Goal: Communication & Community: Answer question/provide support

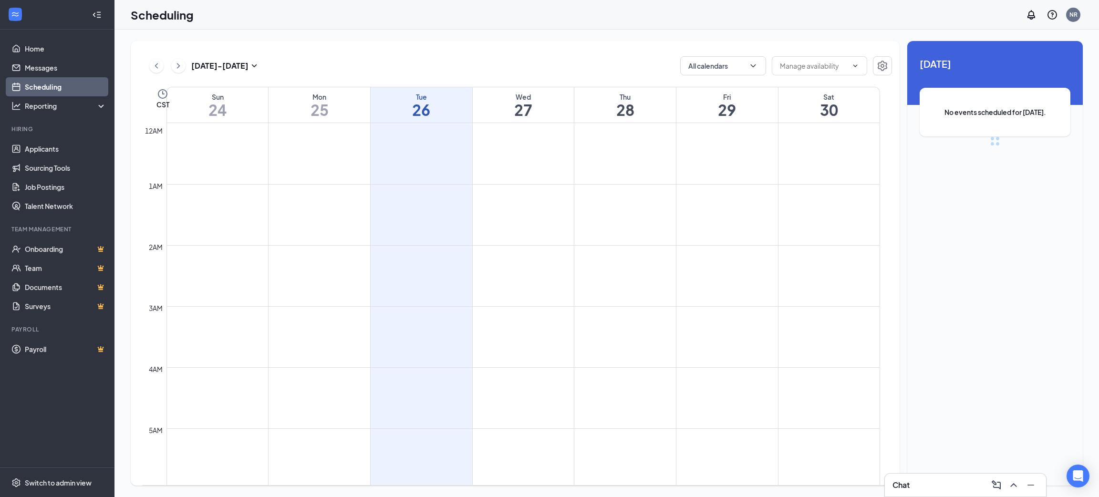
scroll to position [468, 0]
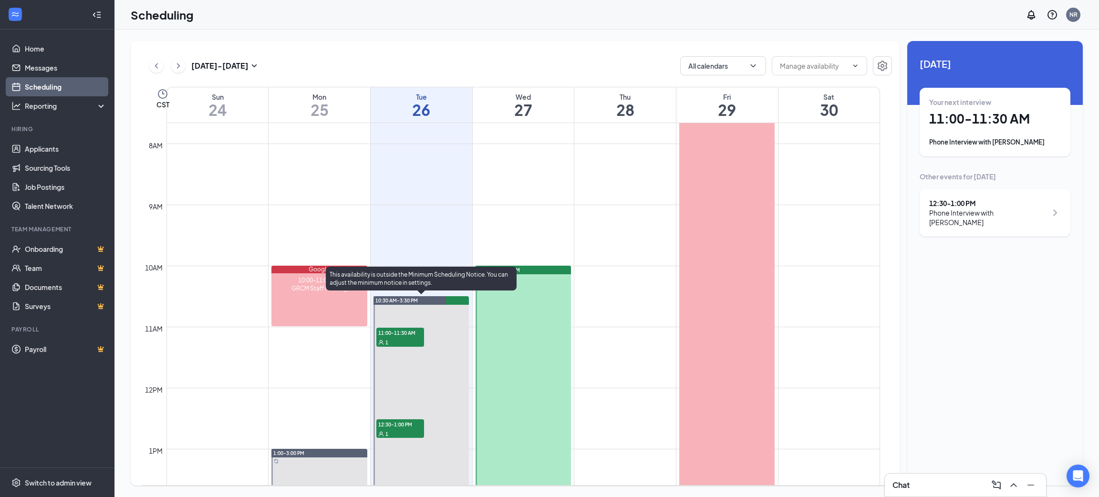
click at [397, 340] on div "1" at bounding box center [400, 342] width 48 height 10
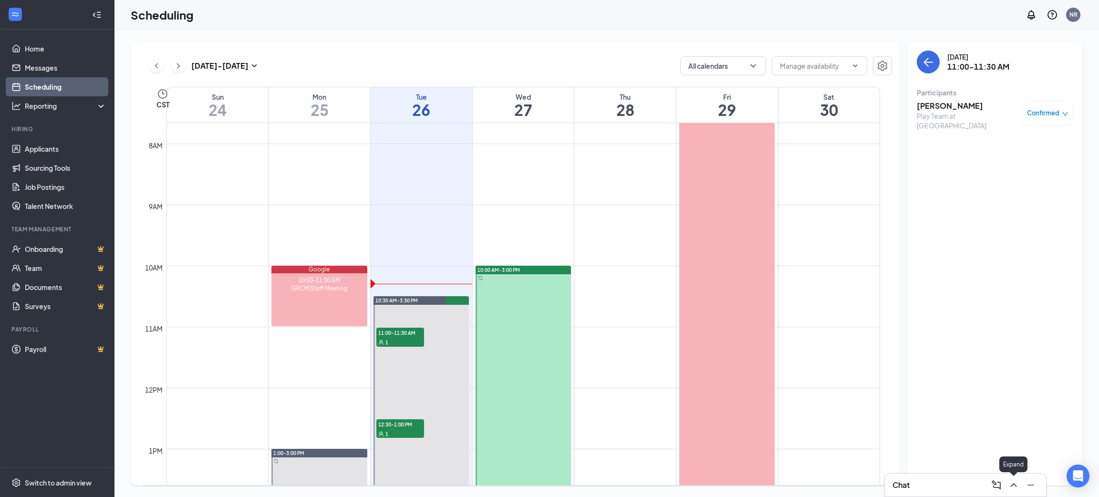
click at [1010, 488] on icon "ChevronUp" at bounding box center [1013, 485] width 11 height 11
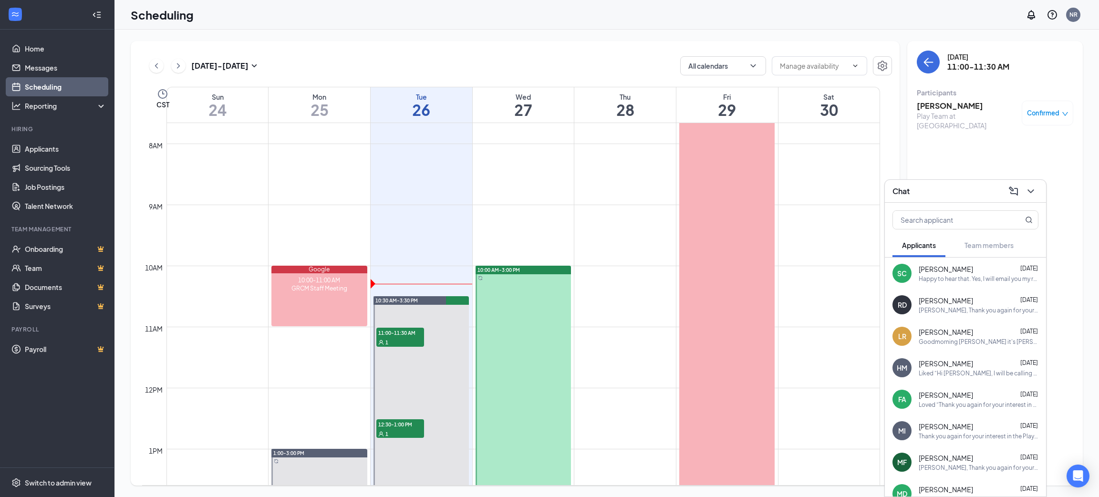
click at [957, 338] on div "Goodmorning [PERSON_NAME] it's [PERSON_NAME] I haven't been feeling good since …" at bounding box center [979, 342] width 120 height 8
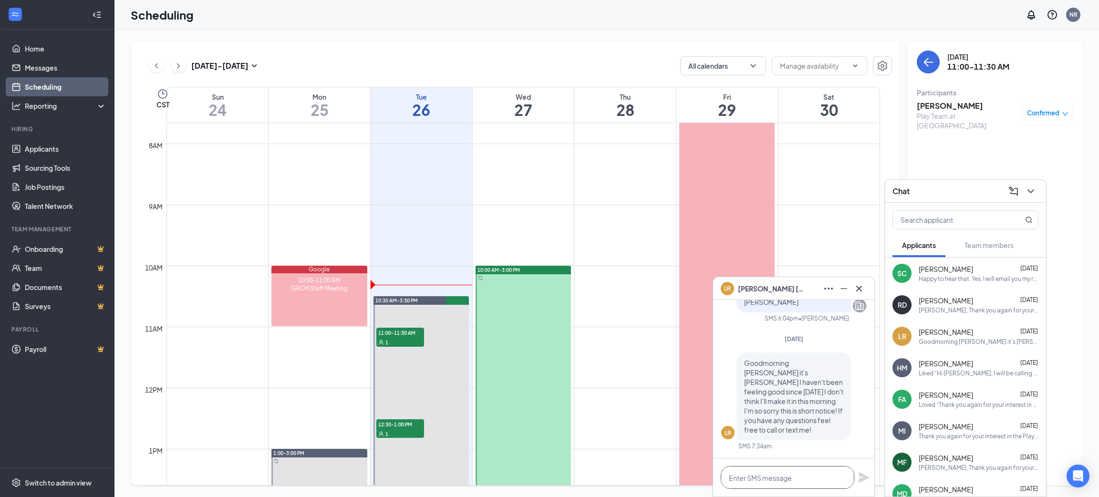
click at [730, 480] on textarea at bounding box center [788, 477] width 134 height 23
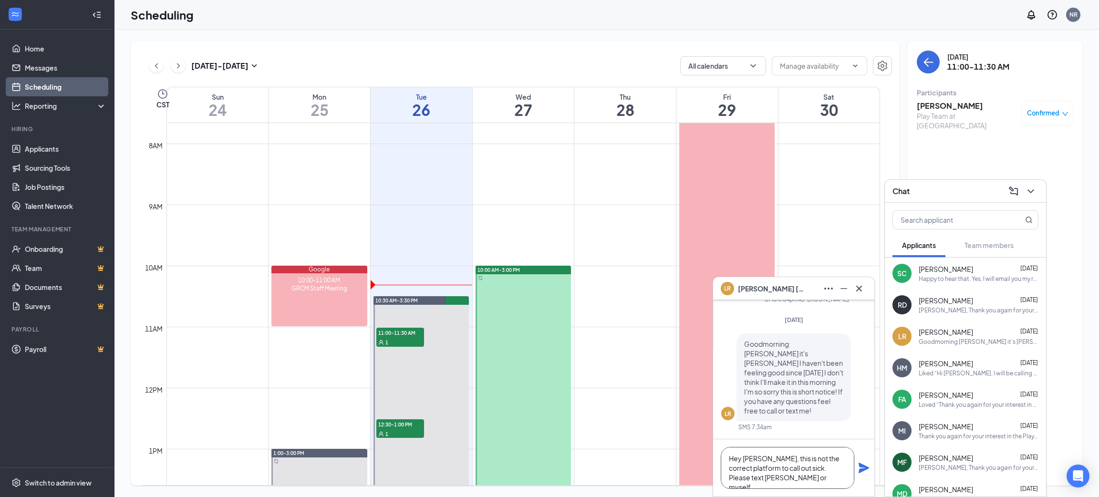
click at [827, 468] on textarea "Hey [PERSON_NAME], this is not the correct platform to call out sick. Please te…" at bounding box center [788, 468] width 134 height 42
click at [827, 483] on textarea "Hey [PERSON_NAME], this is not the correct platform to call out sick. Please ca…" at bounding box center [788, 468] width 134 height 42
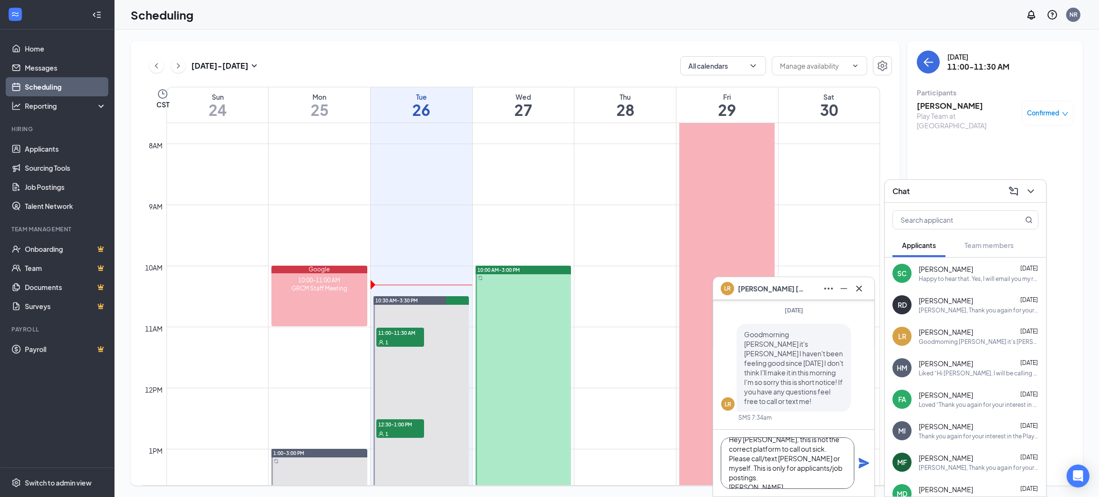
type textarea "Hey [PERSON_NAME], this is not the correct platform to call out sick. Please ca…"
click at [860, 467] on icon "Plane" at bounding box center [864, 463] width 10 height 10
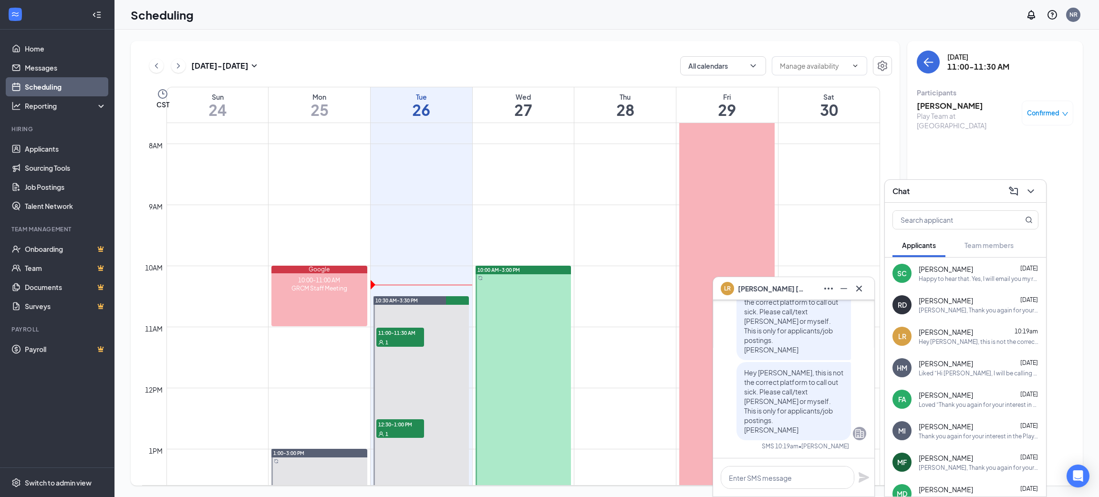
click at [942, 368] on div "[PERSON_NAME] [DATE] Liked “Hi [PERSON_NAME], I will be calling you from my cel…" at bounding box center [979, 368] width 120 height 19
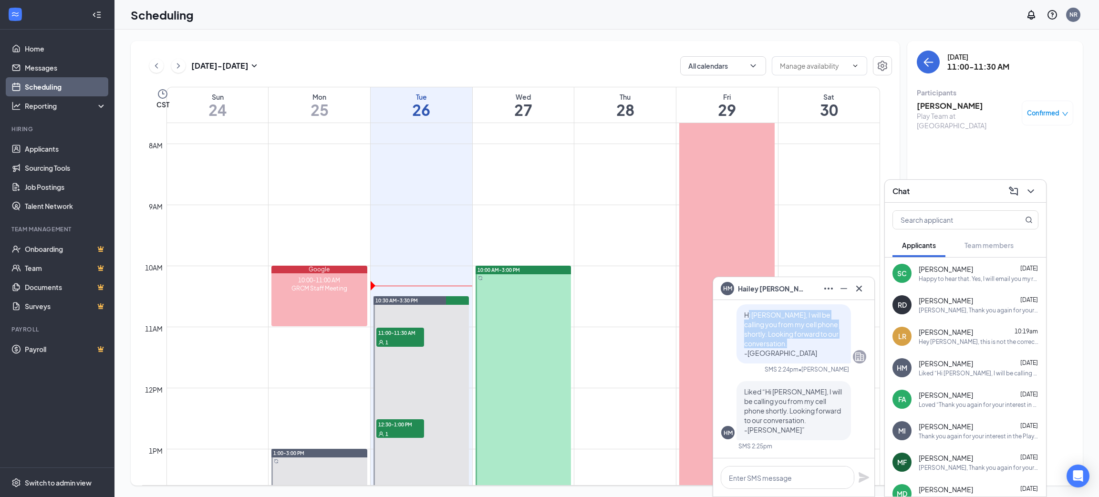
drag, startPoint x: 785, startPoint y: 354, endPoint x: 737, endPoint y: 315, distance: 62.1
click at [744, 315] on p "Hi [PERSON_NAME], I will be calling you from my cell phone shortly. Looking for…" at bounding box center [793, 334] width 99 height 48
click at [755, 336] on span "Hi [PERSON_NAME], I will be calling you from my cell phone shortly. Looking for…" at bounding box center [791, 334] width 94 height 47
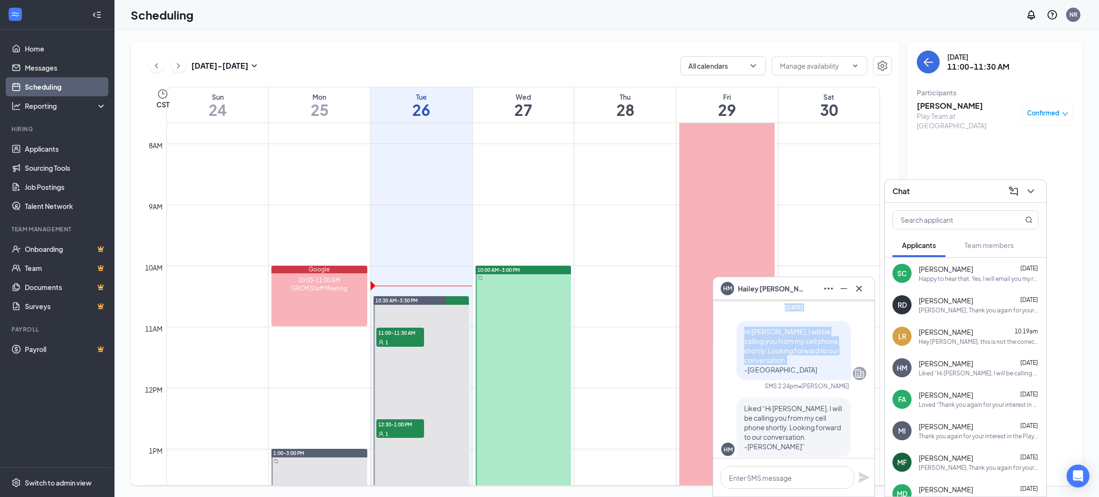
scroll to position [-48, 0]
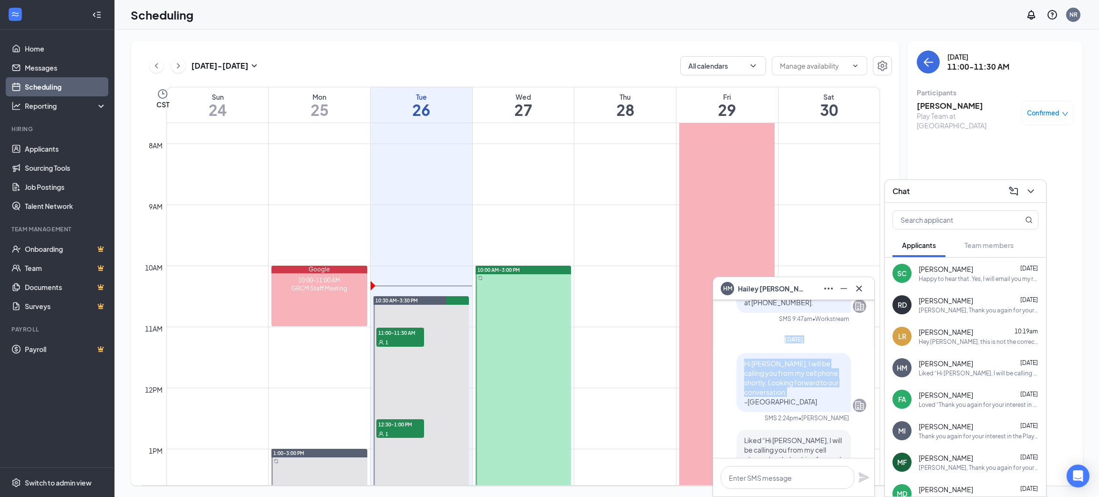
drag, startPoint x: 769, startPoint y: 353, endPoint x: 732, endPoint y: 314, distance: 54.0
click at [752, 382] on span "Hi [PERSON_NAME], I will be calling you from my cell phone shortly. Looking for…" at bounding box center [791, 382] width 94 height 47
drag, startPoint x: 769, startPoint y: 404, endPoint x: 735, endPoint y: 362, distance: 53.7
click at [744, 362] on p "Hi [PERSON_NAME], I will be calling you from my cell phone shortly. Looking for…" at bounding box center [793, 383] width 99 height 48
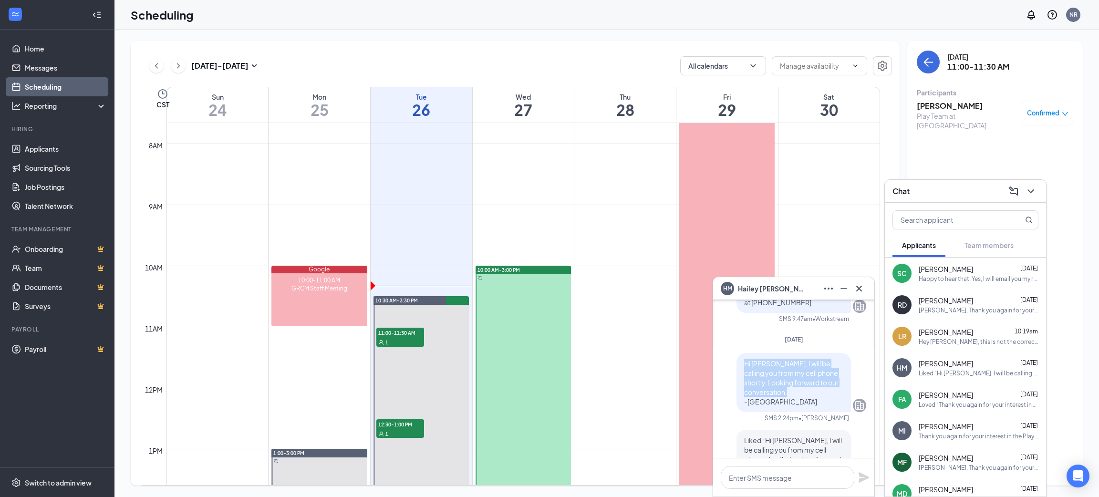
copy span "Hi [PERSON_NAME], I will be calling you from my cell phone shortly. Looking for…"
click at [860, 288] on icon "Cross" at bounding box center [859, 288] width 6 height 6
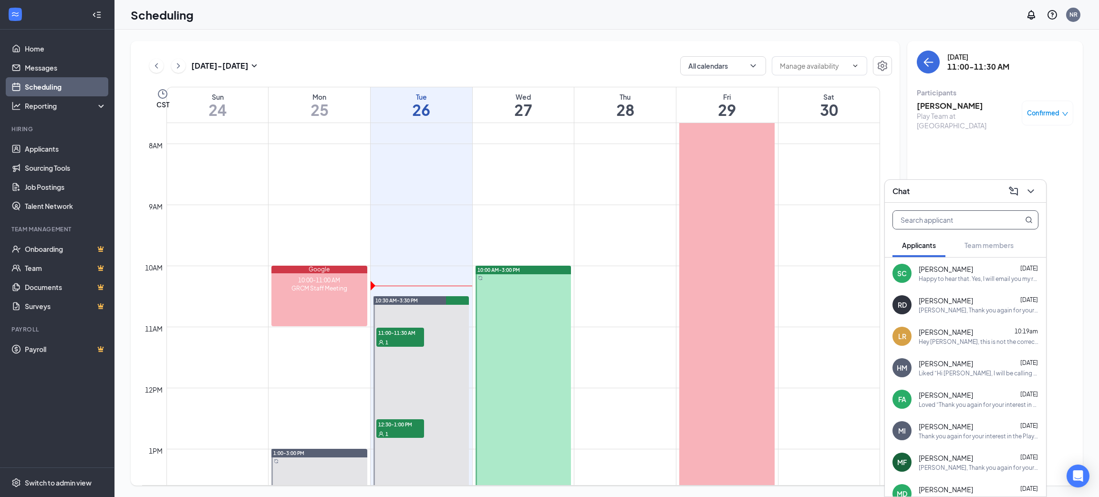
click at [964, 220] on input "text" at bounding box center [949, 220] width 113 height 18
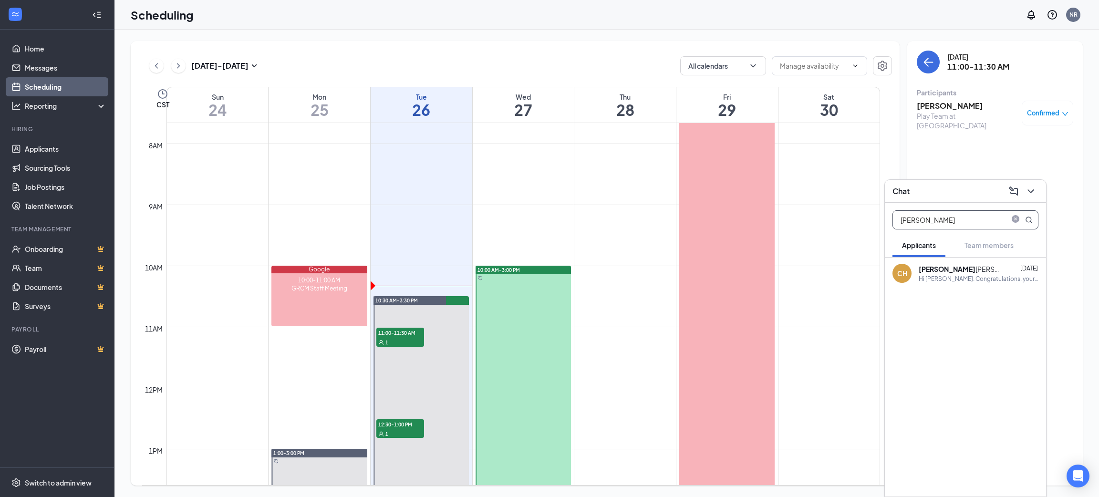
type input "[PERSON_NAME]"
click at [960, 272] on div "[PERSON_NAME]" at bounding box center [962, 269] width 86 height 10
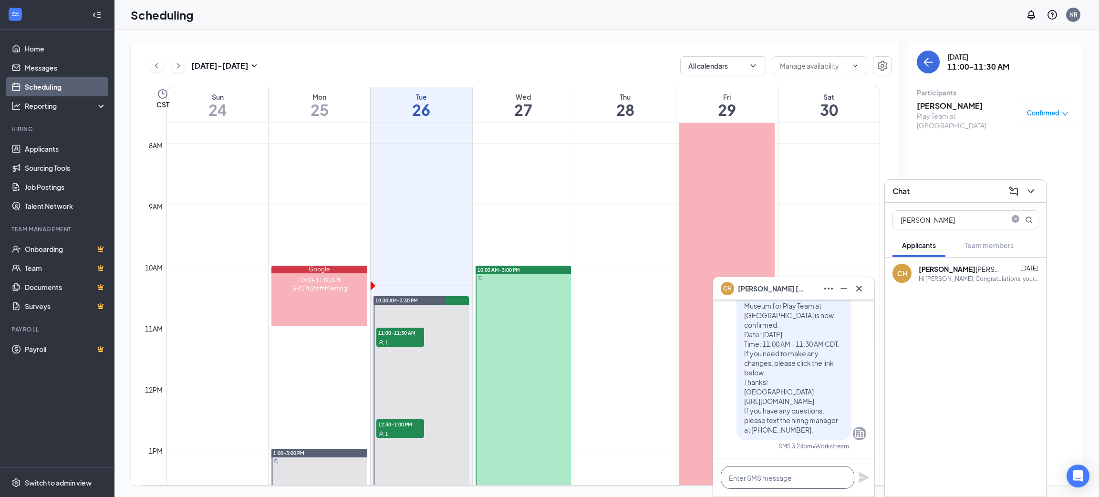
drag, startPoint x: 785, startPoint y: 474, endPoint x: 779, endPoint y: 475, distance: 6.3
click at [783, 473] on textarea at bounding box center [788, 477] width 134 height 23
paste textarea "Hi [PERSON_NAME], I will be calling you from my cell phone shortly. Looking for…"
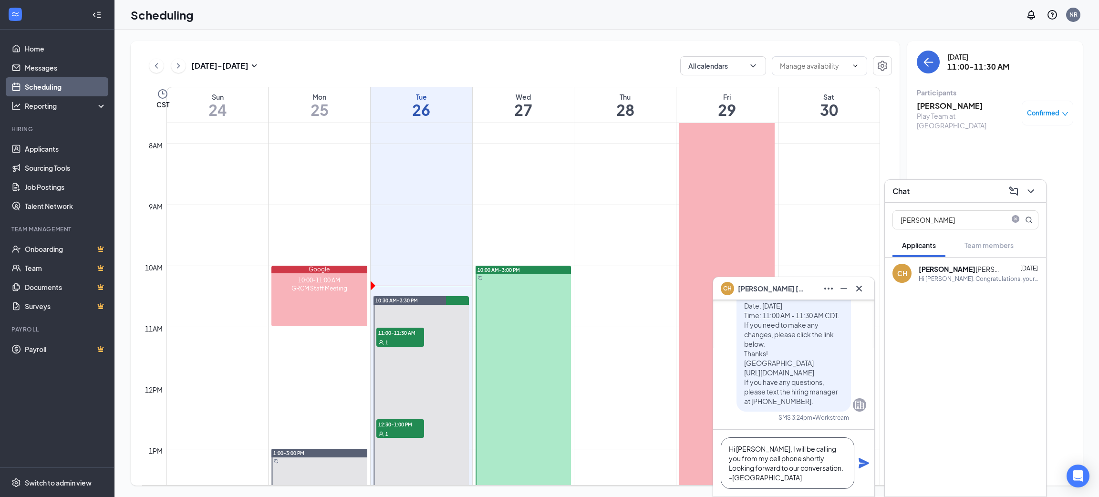
click at [750, 453] on textarea "Hi [PERSON_NAME], I will be calling you from my cell phone shortly. Looking for…" at bounding box center [788, 464] width 134 height 52
click at [750, 452] on textarea "Hi [PERSON_NAME], I will be calling you from my cell phone shortly. Looking for…" at bounding box center [788, 464] width 134 height 52
click at [750, 449] on textarea "Hi [PERSON_NAME], I will be calling you from my cell phone shortly. Looking for…" at bounding box center [788, 464] width 134 height 52
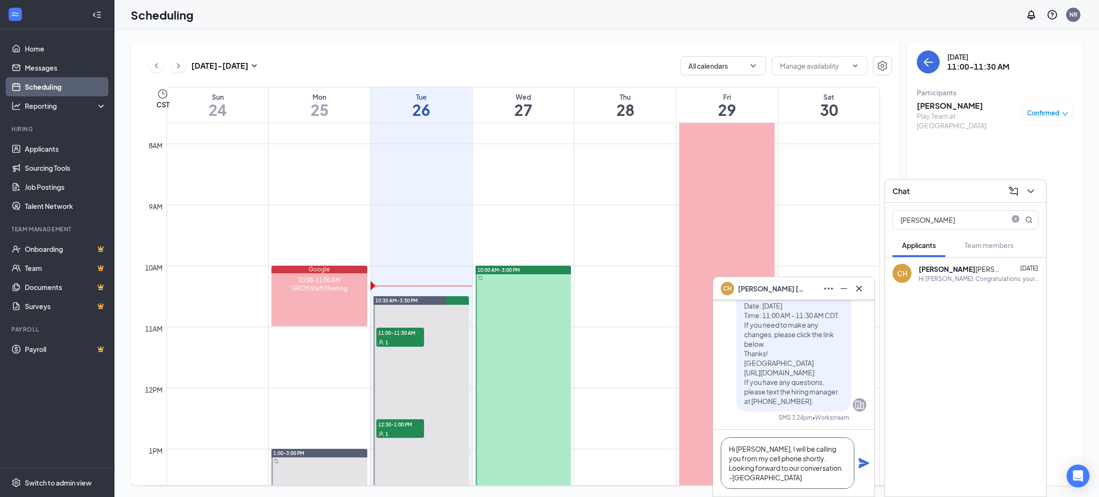
click at [750, 449] on textarea "Hi [PERSON_NAME], I will be calling you from my cell phone shortly. Looking for…" at bounding box center [788, 464] width 134 height 52
click at [775, 458] on textarea "Hi [PERSON_NAME], I will be calling you from my cell phone shortly. Looking for…" at bounding box center [788, 464] width 134 height 52
click at [777, 458] on textarea "Hi [PERSON_NAME], I will be calling you from my cell phone shortly. Looking for…" at bounding box center [788, 464] width 134 height 52
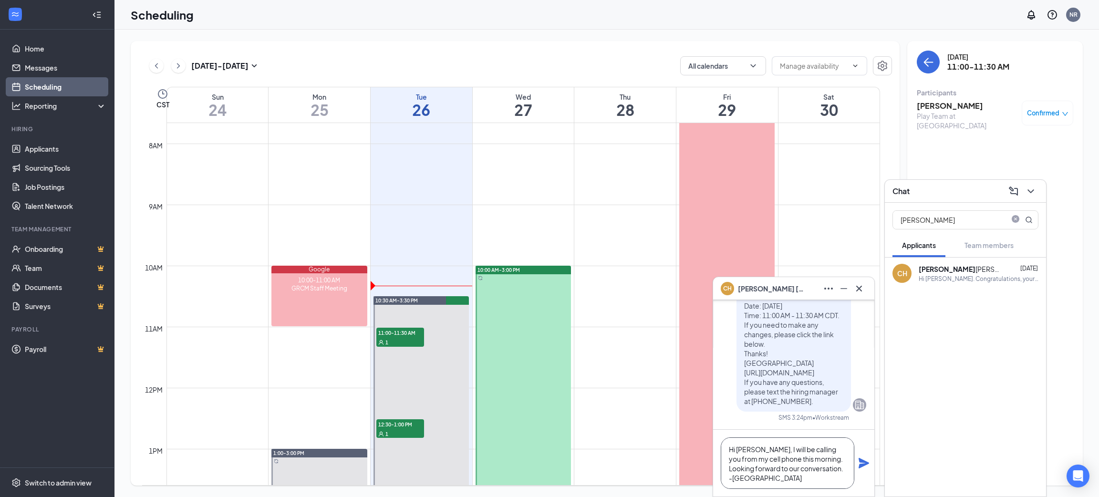
type textarea "Hi [PERSON_NAME], I will be calling you from my cell phone this morning. Lookin…"
click at [869, 459] on icon "Plane" at bounding box center [863, 463] width 11 height 11
